Goal: Information Seeking & Learning: Learn about a topic

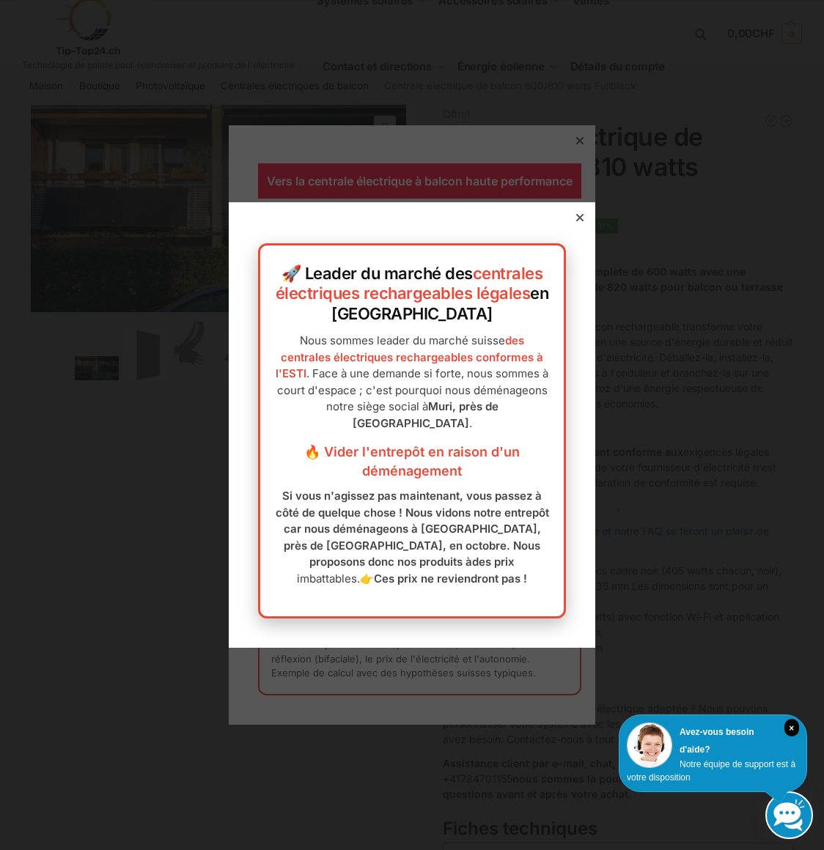
click at [561, 216] on div "🚀 Leader du marché des centrales électriques rechargeables légales en Suisse No…" at bounding box center [412, 425] width 366 height 446
click at [575, 213] on div at bounding box center [579, 217] width 13 height 13
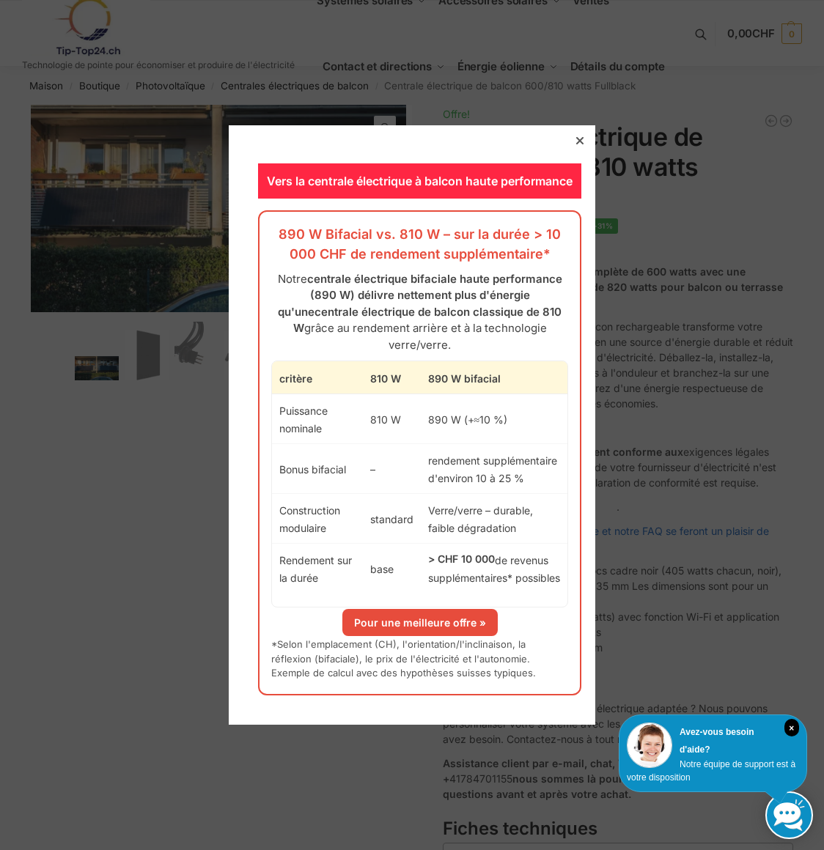
click at [576, 144] on icon at bounding box center [579, 140] width 7 height 7
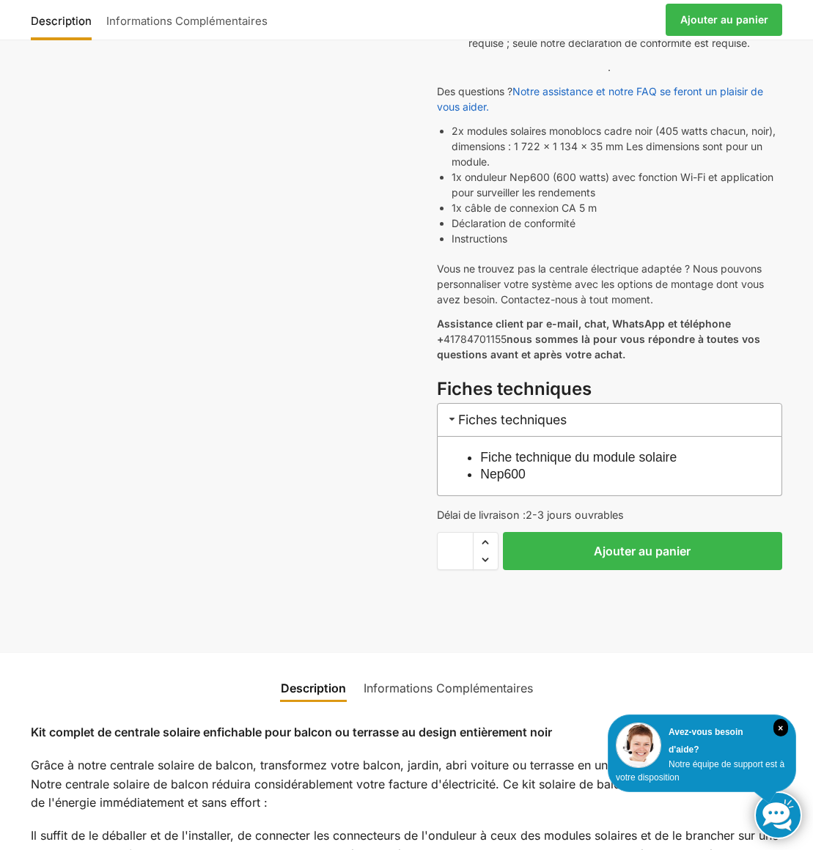
scroll to position [586, 0]
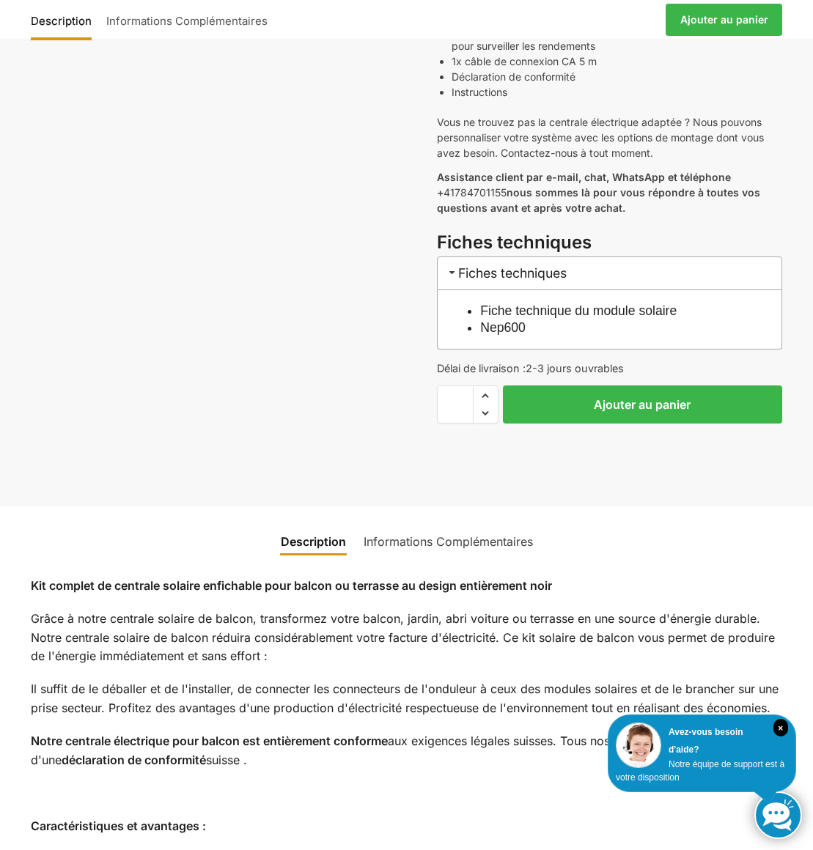
click at [612, 321] on li "Nep600" at bounding box center [616, 328] width 273 height 17
click at [548, 309] on font "Fiche technique du module solaire" at bounding box center [578, 310] width 196 height 15
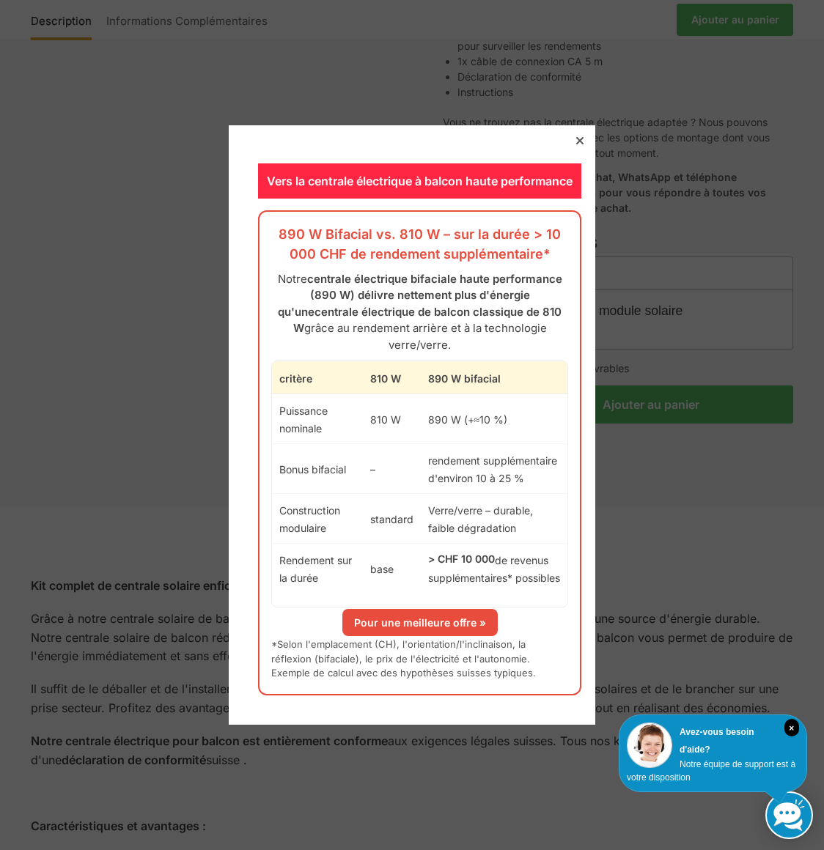
click at [573, 144] on div at bounding box center [579, 140] width 13 height 13
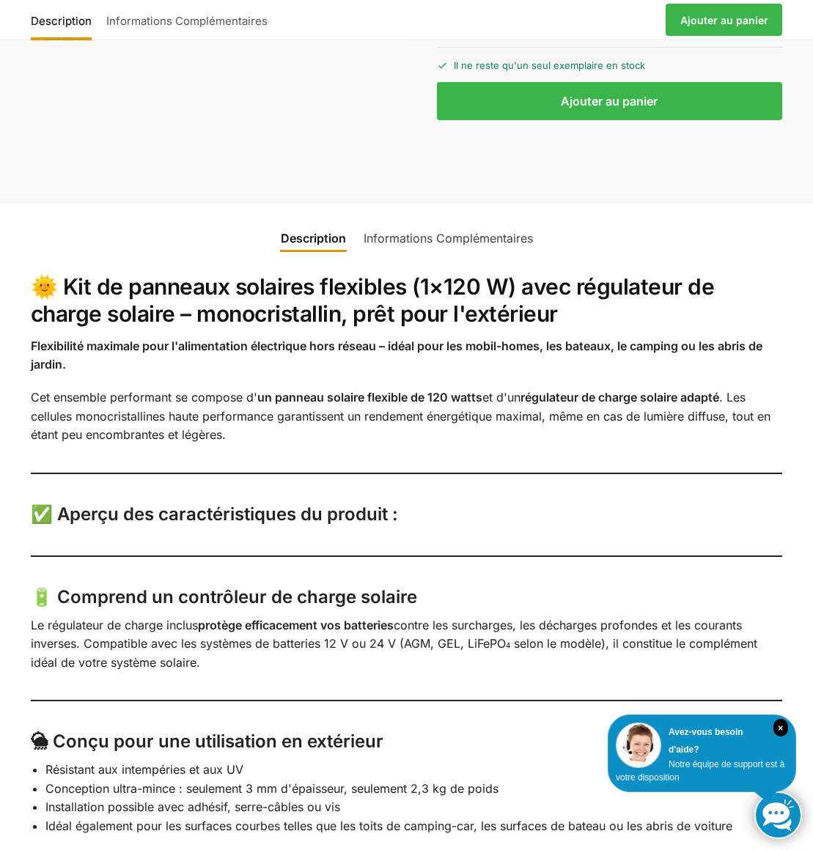
scroll to position [440, 0]
